Goal: Register for event/course

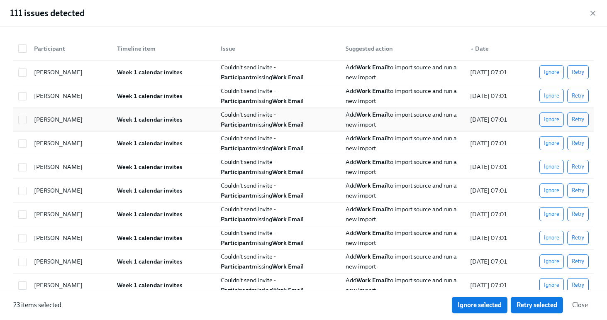
scroll to position [0, 7410]
click at [592, 302] on button "Close" at bounding box center [579, 305] width 27 height 17
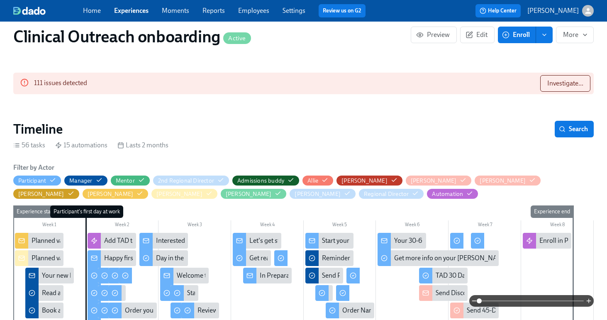
scroll to position [71, 0]
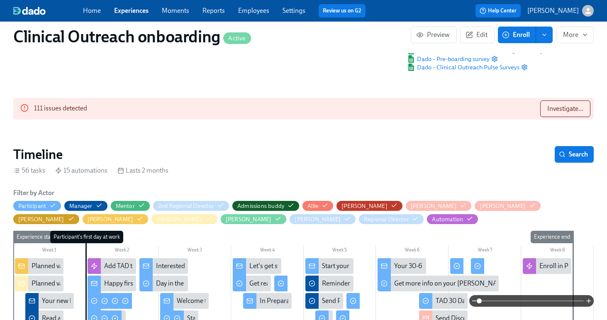
click at [512, 38] on span "Enroll" at bounding box center [517, 35] width 26 height 8
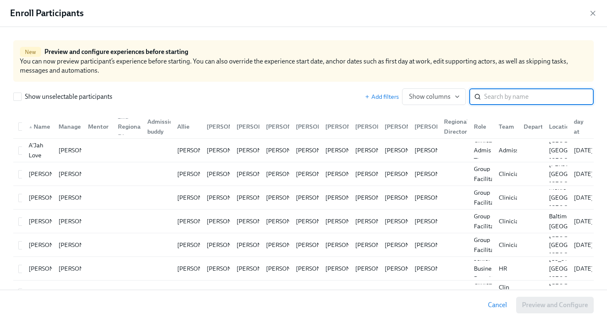
click at [494, 97] on input "search" at bounding box center [539, 96] width 110 height 17
type input "[PERSON_NAME]"
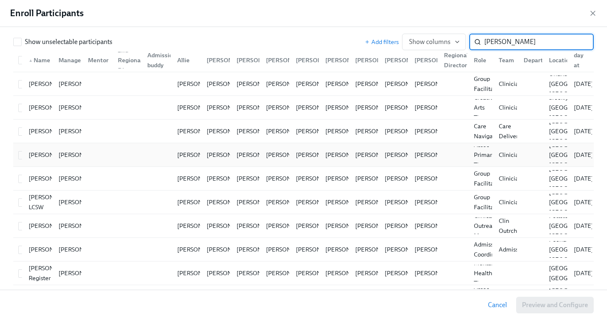
scroll to position [68, 0]
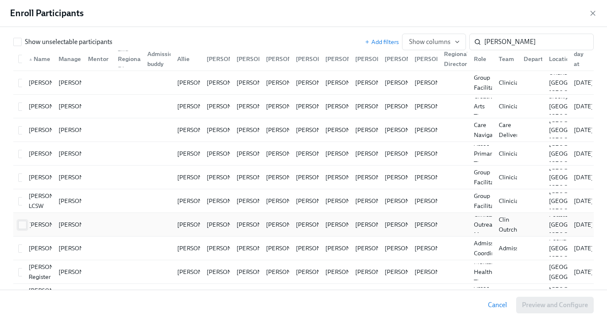
click at [23, 224] on input "checkbox" at bounding box center [22, 224] width 7 height 7
checkbox input "true"
click at [561, 307] on span "Preview and Configure (1)" at bounding box center [550, 305] width 75 height 8
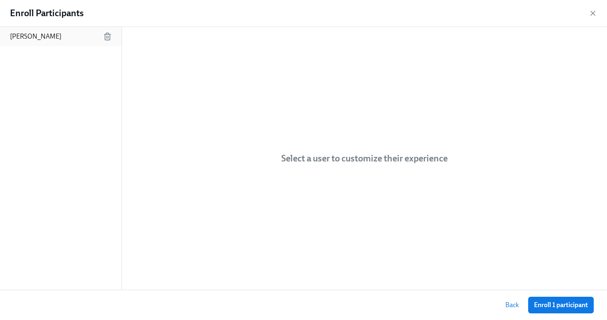
click at [59, 41] on div "[PERSON_NAME]" at bounding box center [61, 36] width 122 height 19
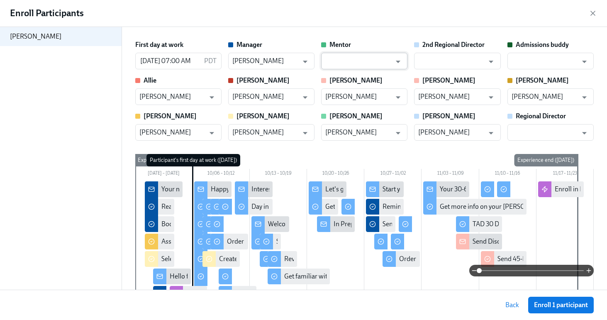
click at [358, 63] on input "text" at bounding box center [358, 61] width 66 height 17
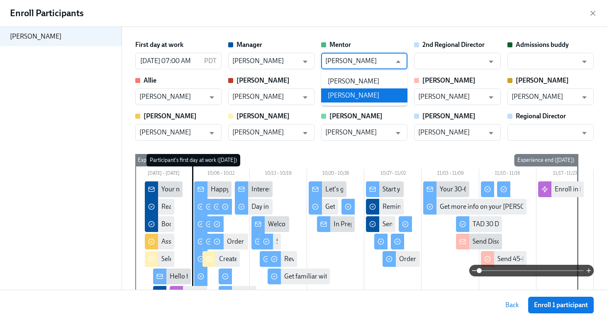
click at [358, 95] on li "[PERSON_NAME]" at bounding box center [364, 95] width 86 height 14
type input "[PERSON_NAME]"
click at [558, 307] on span "Enroll 1 participant" at bounding box center [561, 305] width 54 height 8
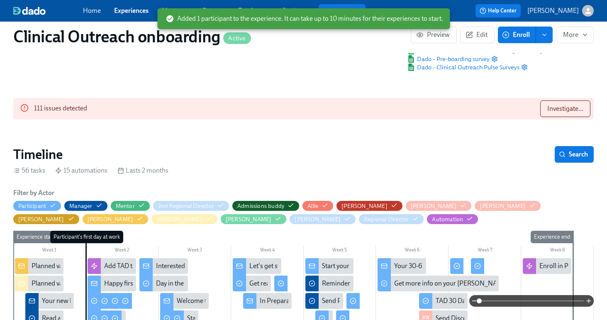
scroll to position [0, 6810]
